Goal: Information Seeking & Learning: Check status

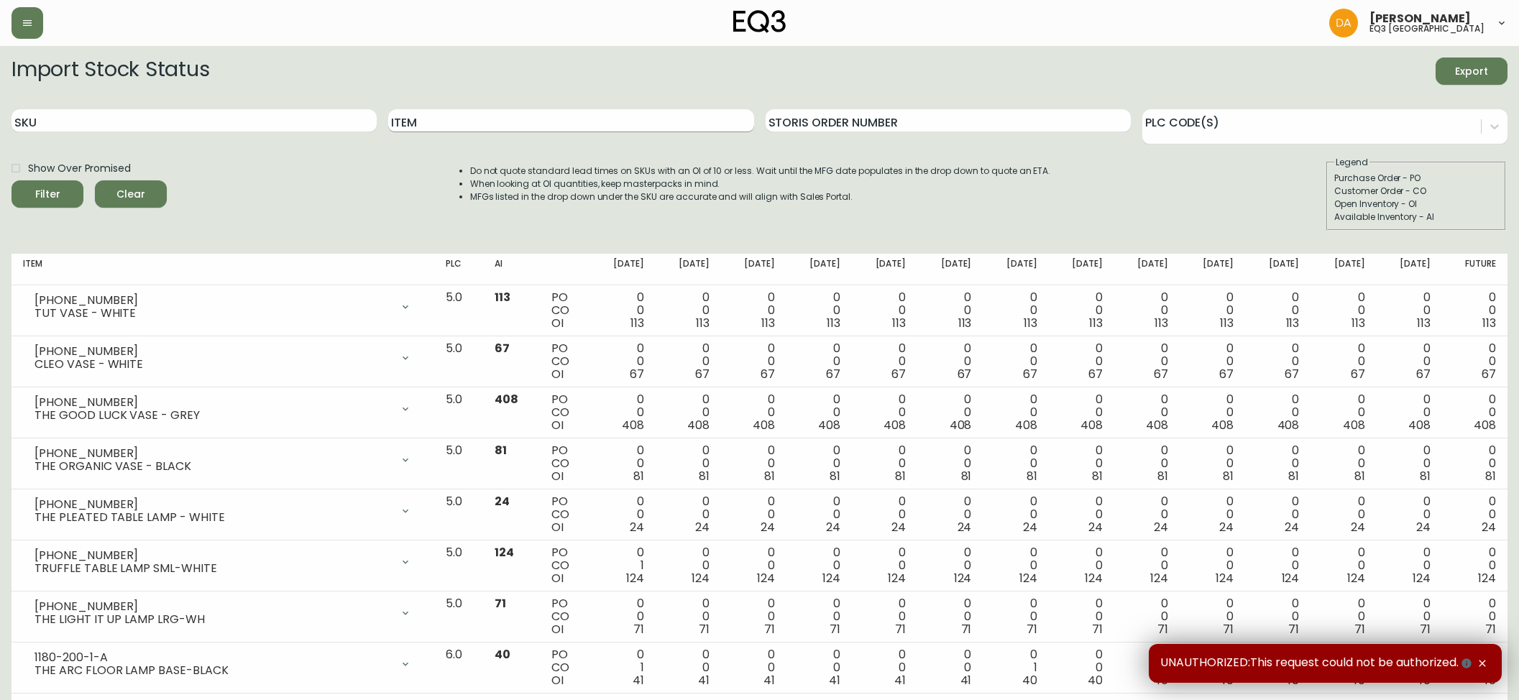
drag, startPoint x: 0, startPoint y: 0, endPoint x: 449, endPoint y: 118, distance: 463.9
click at [443, 118] on input "Item" at bounding box center [570, 120] width 365 height 23
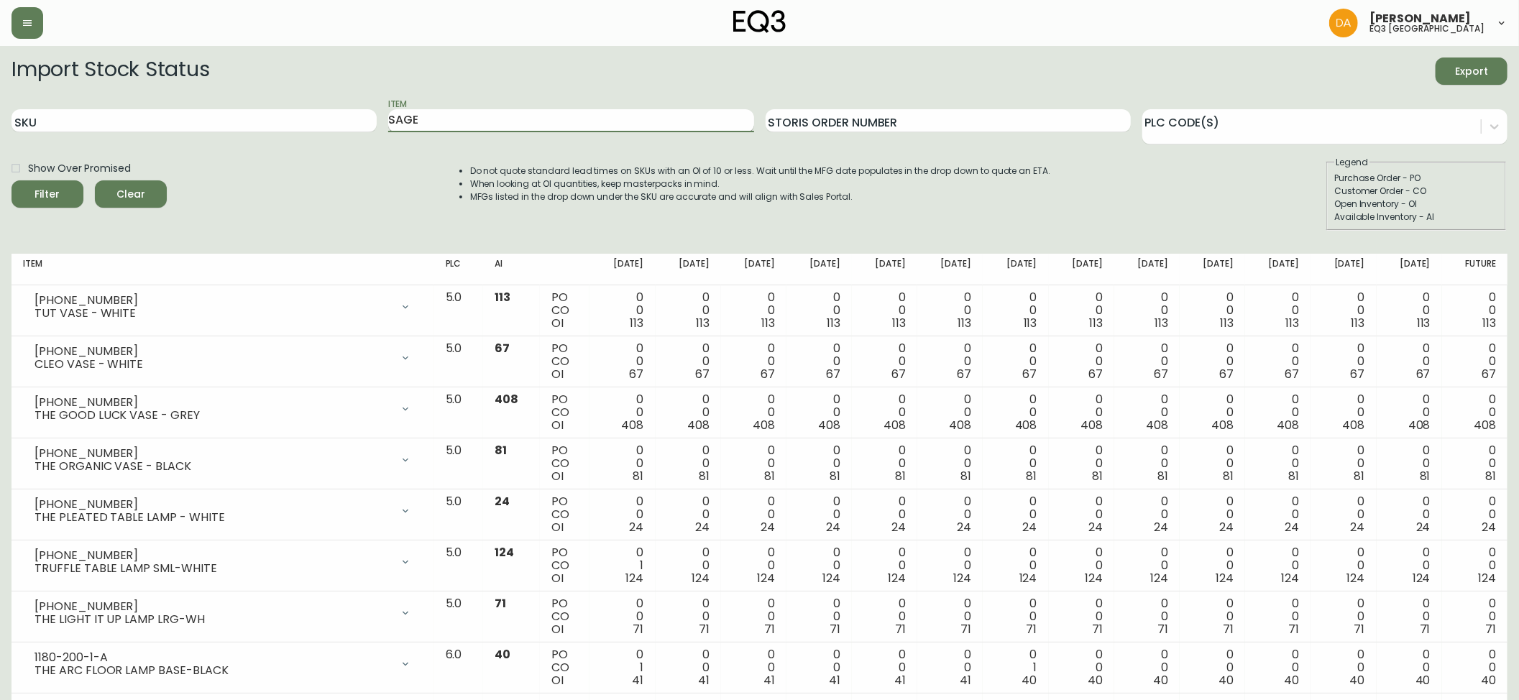
type input "SAGE"
click at [12, 180] on button "Filter" at bounding box center [48, 193] width 72 height 27
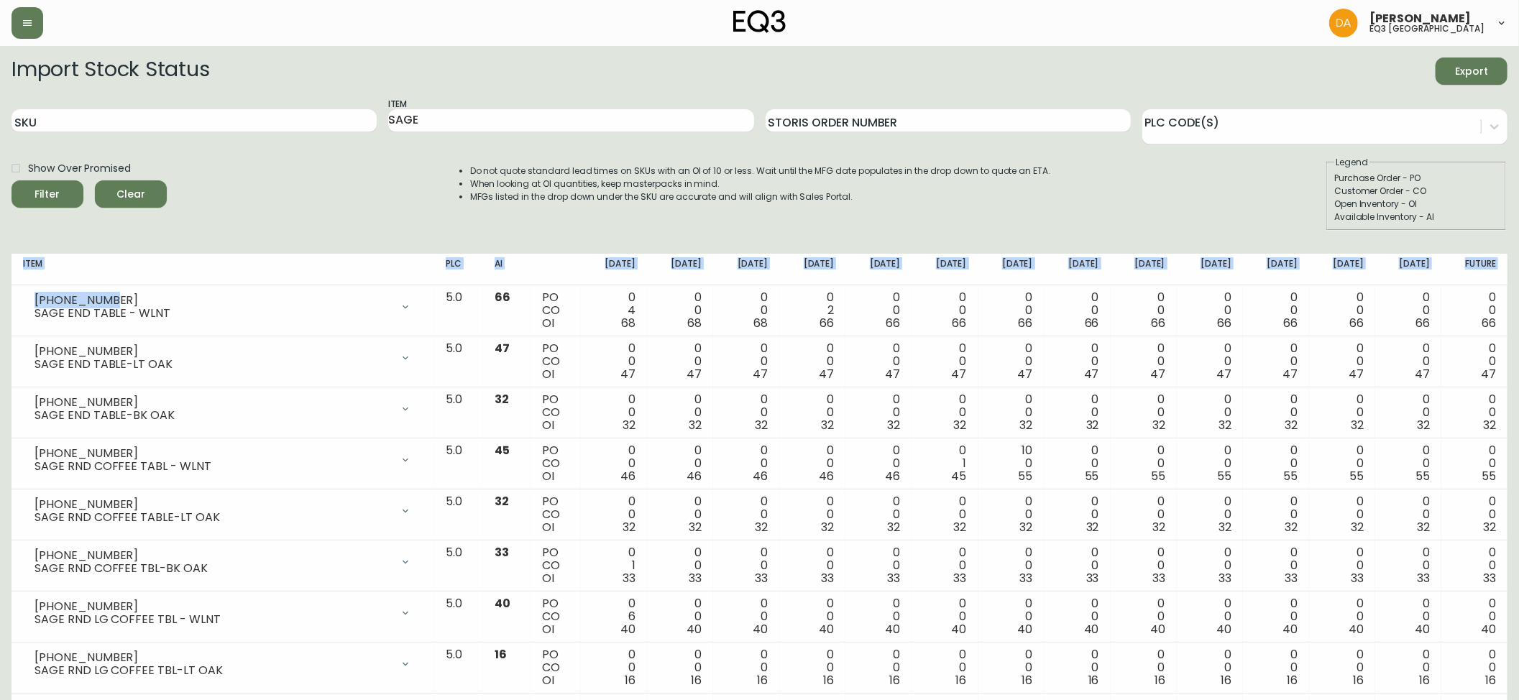
drag, startPoint x: 116, startPoint y: 300, endPoint x: 6, endPoint y: 299, distance: 110.7
click at [6, 299] on main "Import Stock Status Export SKU Item SAGE Storis Order Number PLC Code(s) Show O…" at bounding box center [759, 615] width 1519 height 1139
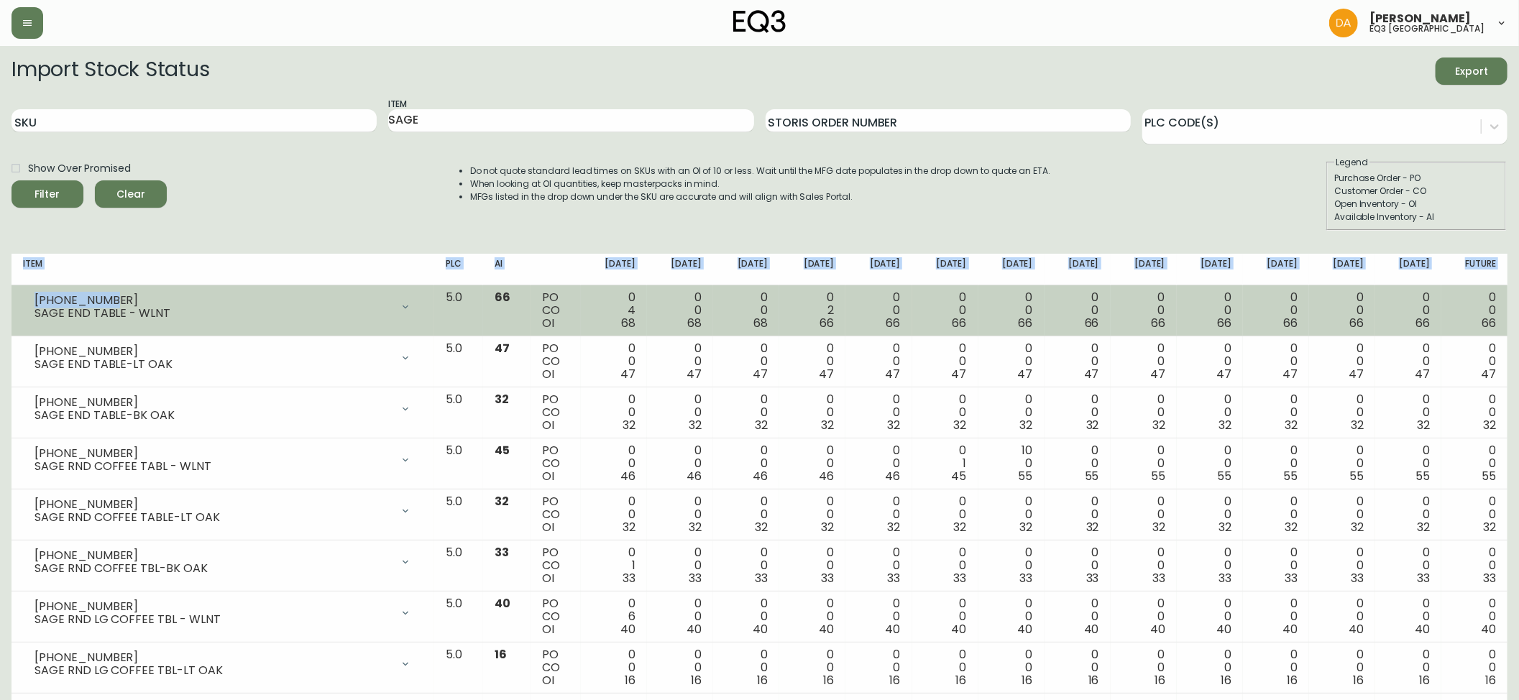
click at [173, 294] on div "[PHONE_NUMBER]" at bounding box center [213, 300] width 357 height 13
drag, startPoint x: 90, startPoint y: 299, endPoint x: 30, endPoint y: 299, distance: 59.7
click at [30, 299] on div "[PHONE_NUMBER] SAGE END TABLE - WLNT" at bounding box center [223, 307] width 400 height 32
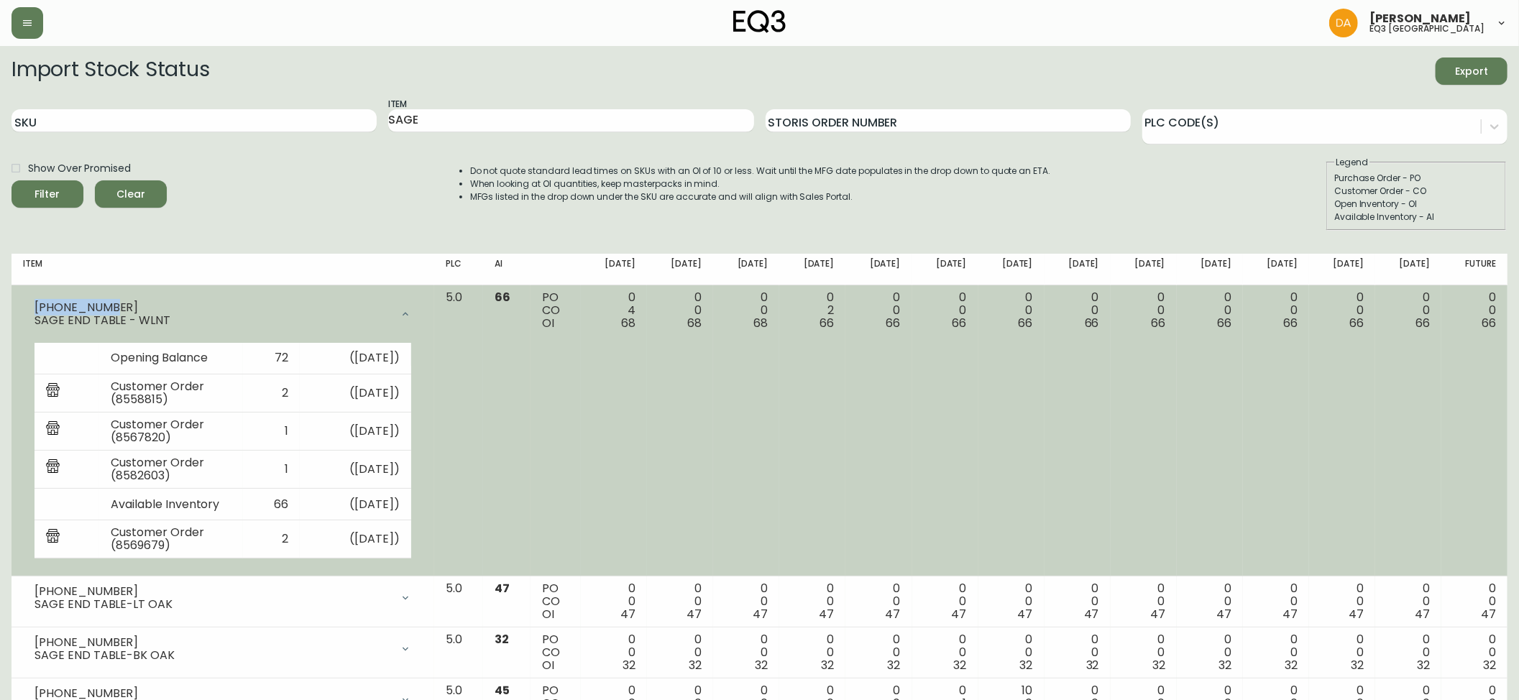
copy div "[PHONE_NUMBER]"
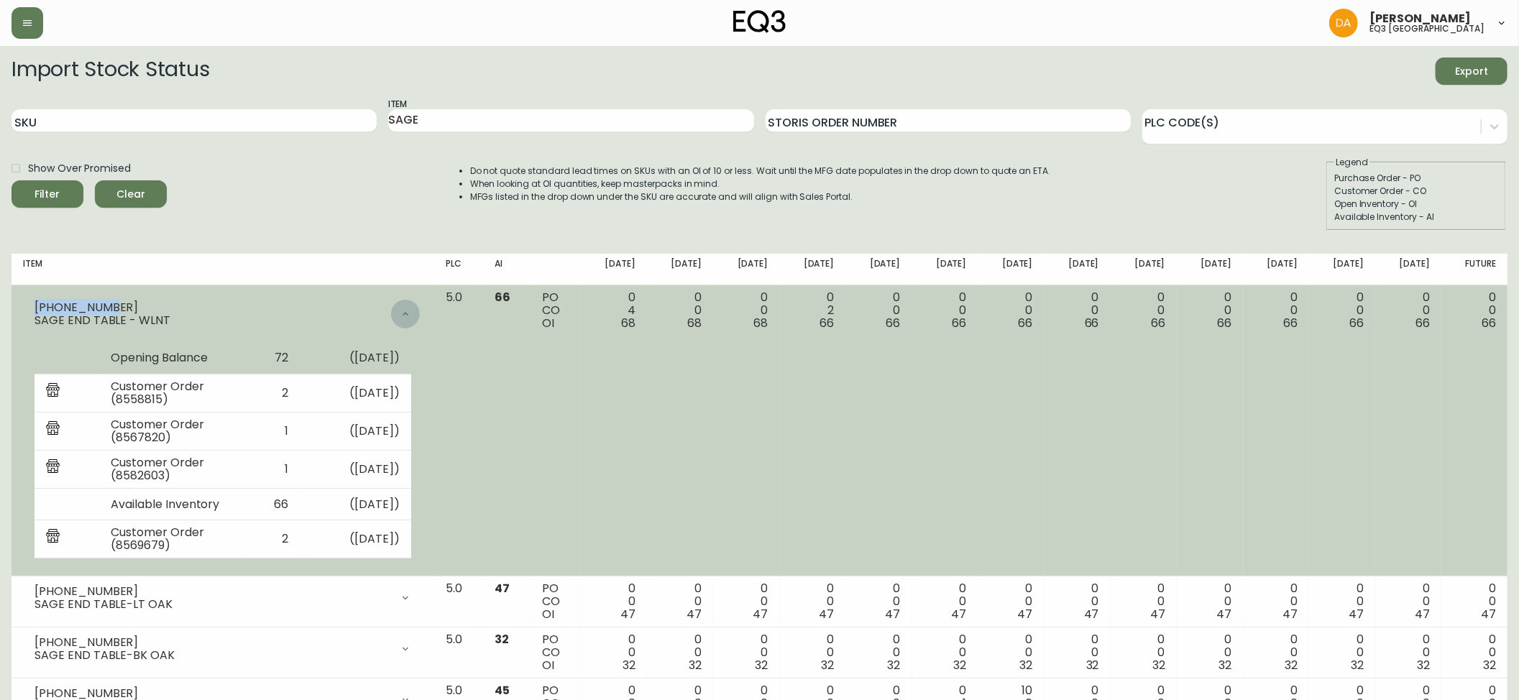
drag, startPoint x: 438, startPoint y: 306, endPoint x: 438, endPoint y: 329, distance: 22.3
click at [420, 306] on div at bounding box center [405, 314] width 29 height 29
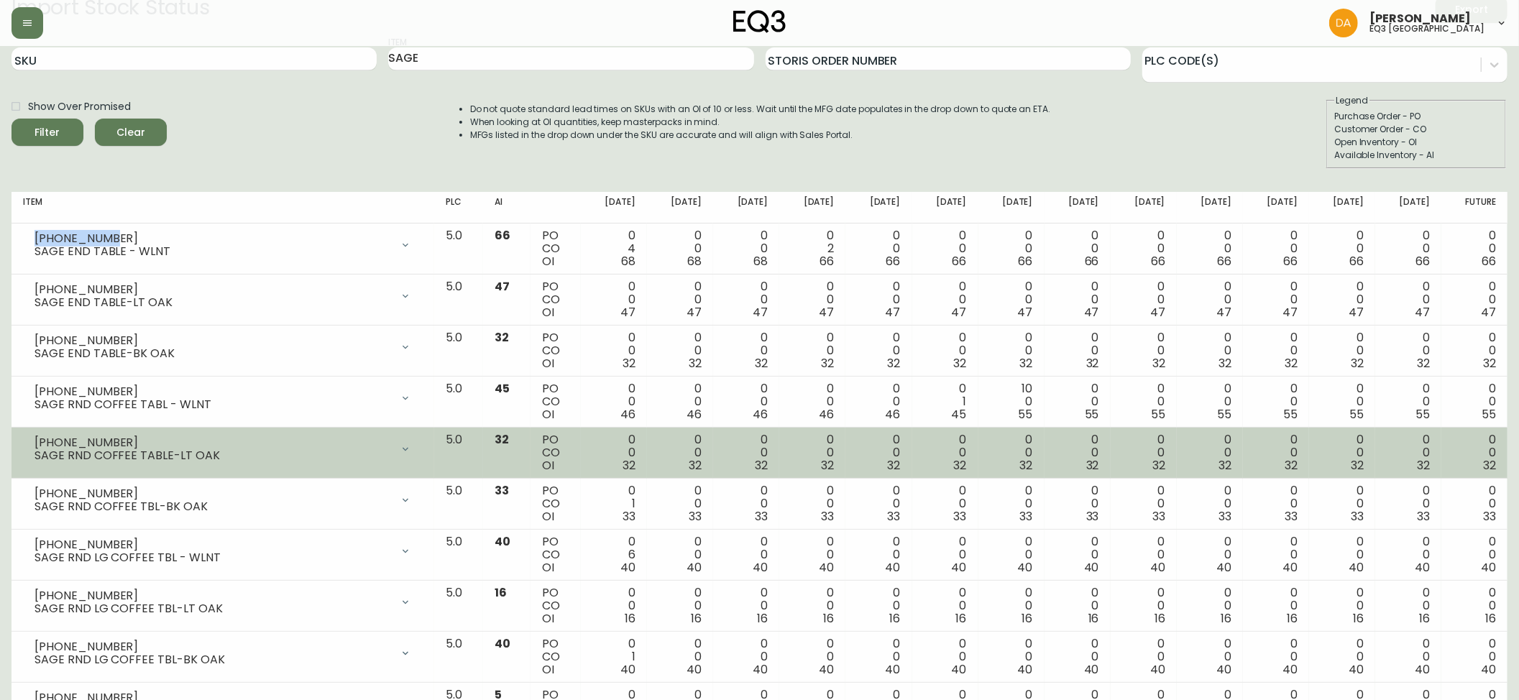
scroll to position [96, 0]
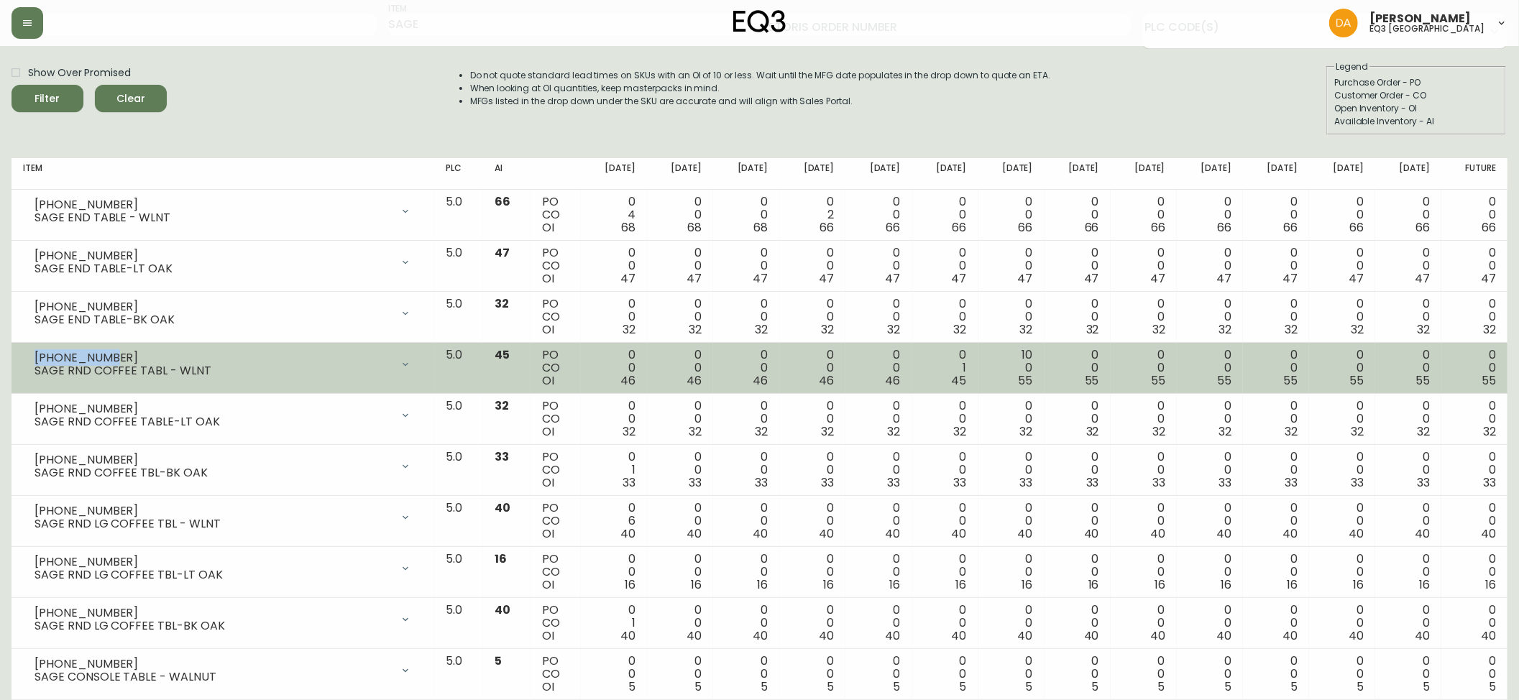
drag, startPoint x: 105, startPoint y: 357, endPoint x: 32, endPoint y: 354, distance: 73.4
click at [35, 354] on div "[PHONE_NUMBER]" at bounding box center [213, 358] width 357 height 13
copy div "[PHONE_NUMBER]"
